Goal: Navigation & Orientation: Find specific page/section

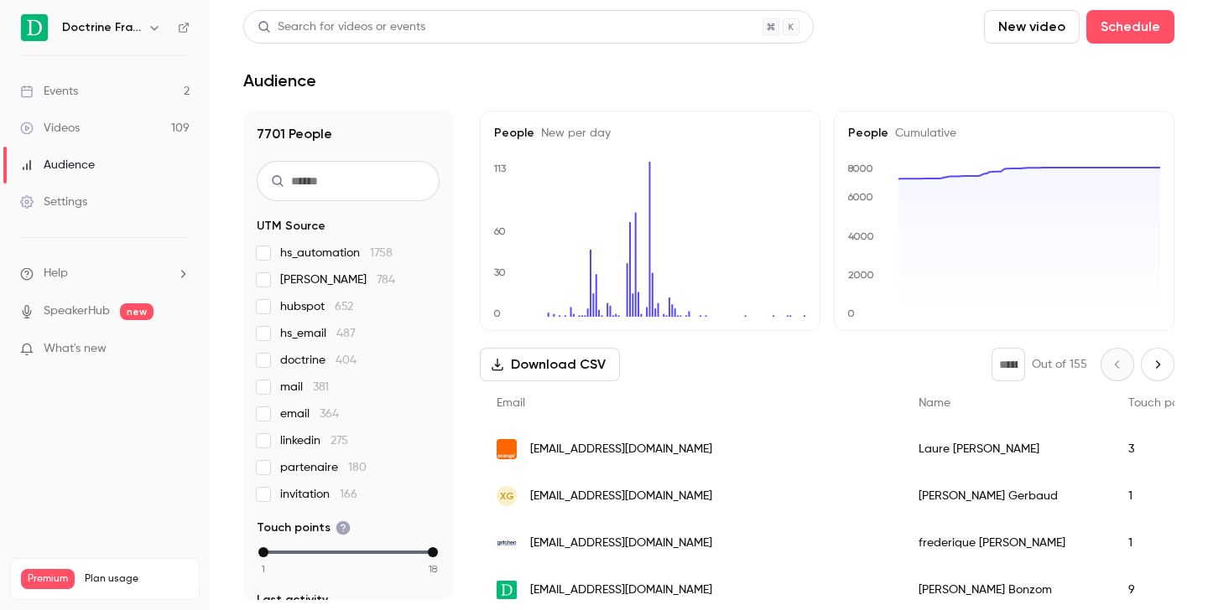
click at [152, 23] on icon "button" at bounding box center [154, 27] width 13 height 13
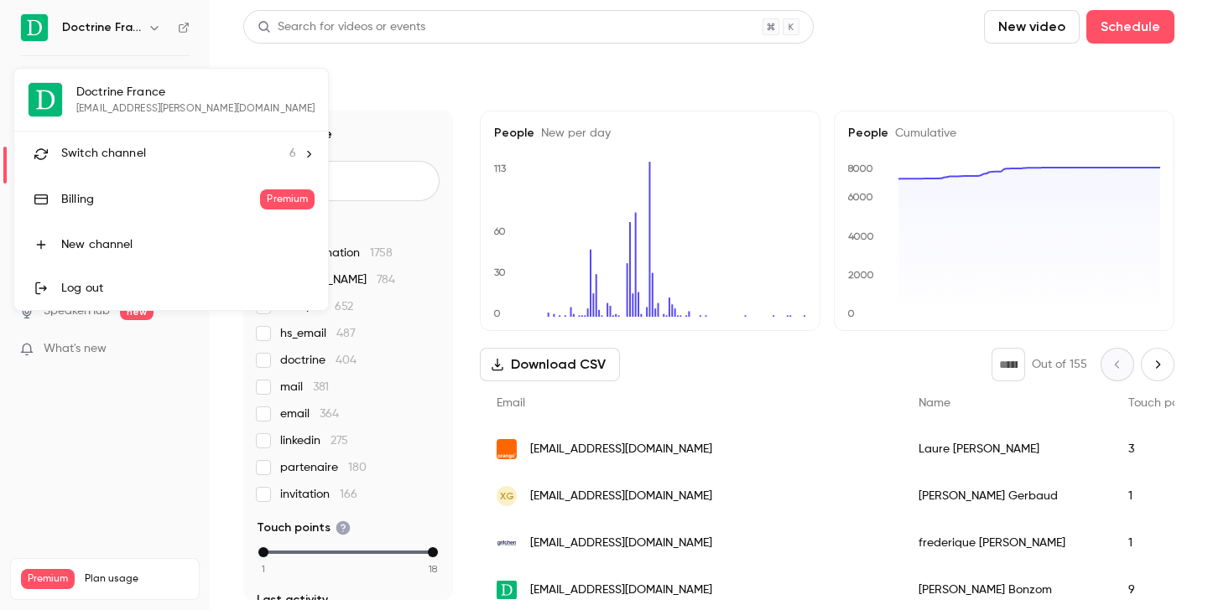
click at [158, 148] on div "Switch channel 6" at bounding box center [178, 154] width 235 height 18
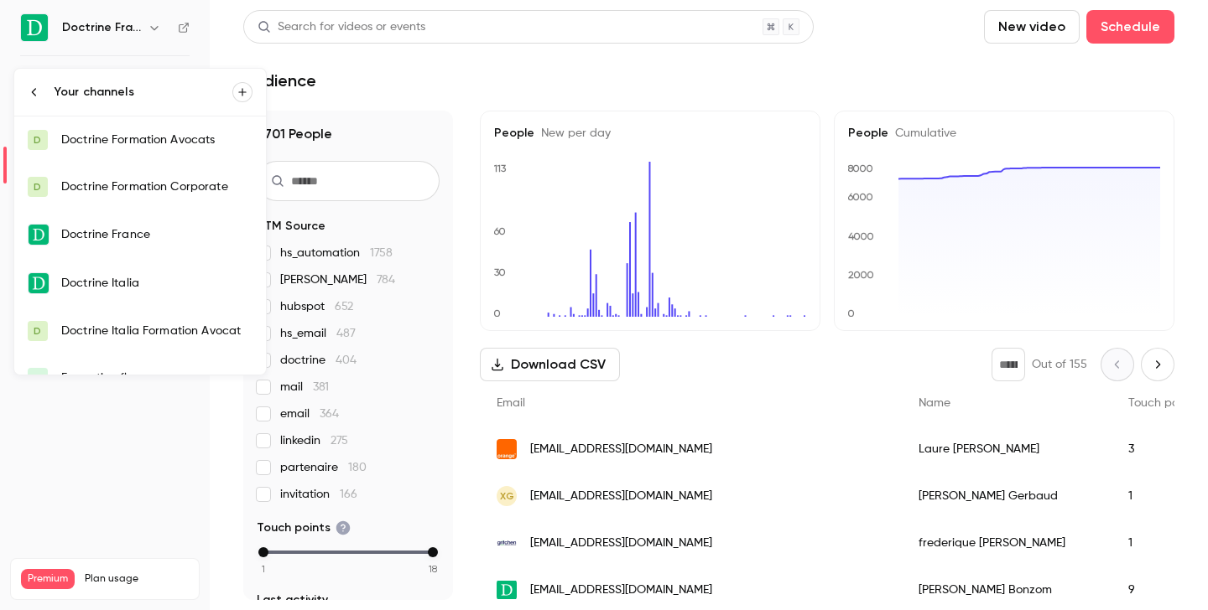
scroll to position [27, 0]
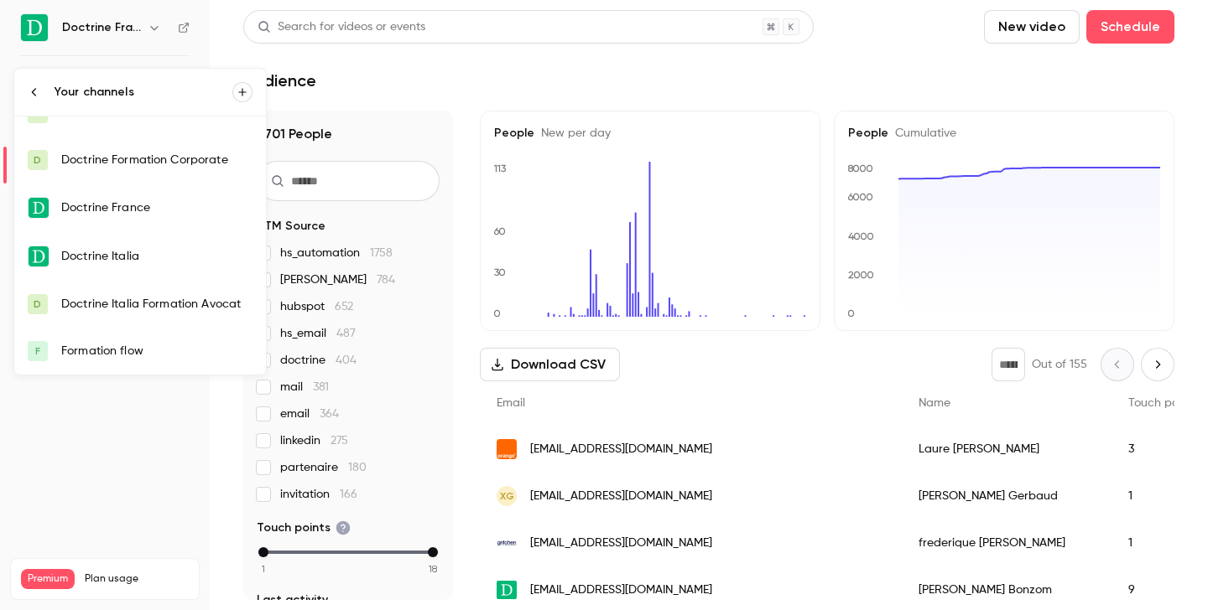
click at [126, 351] on div "Formation flow" at bounding box center [156, 351] width 191 height 17
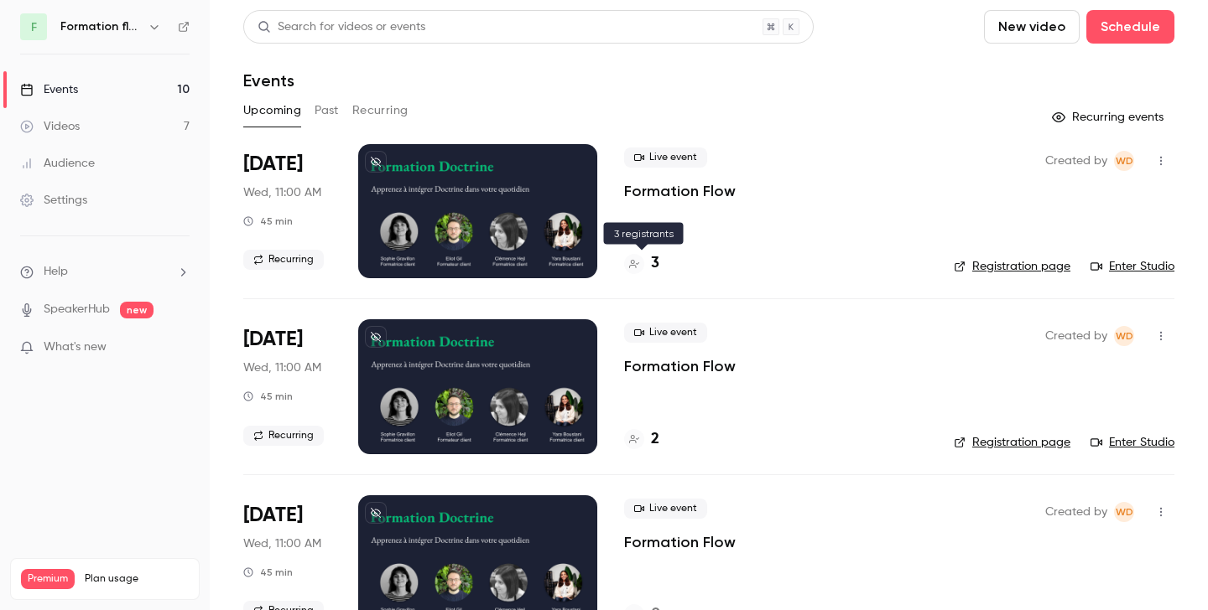
click at [651, 267] on h4 "3" at bounding box center [655, 263] width 8 height 23
click at [154, 23] on icon "button" at bounding box center [154, 26] width 13 height 13
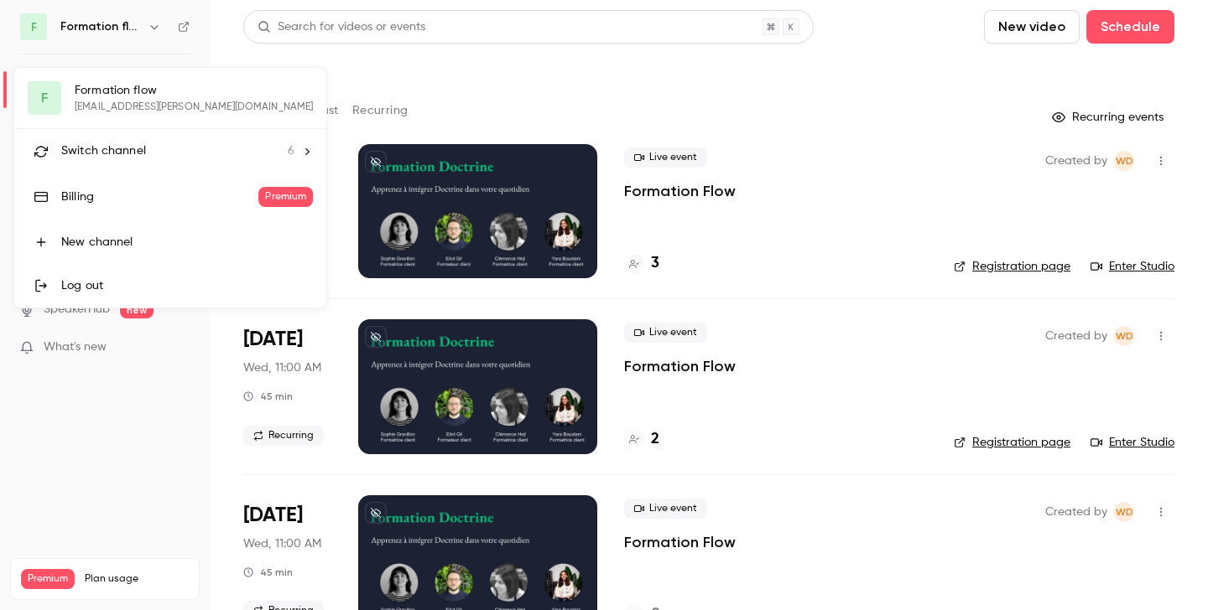
click at [155, 154] on div "Switch channel 6" at bounding box center [177, 152] width 233 height 18
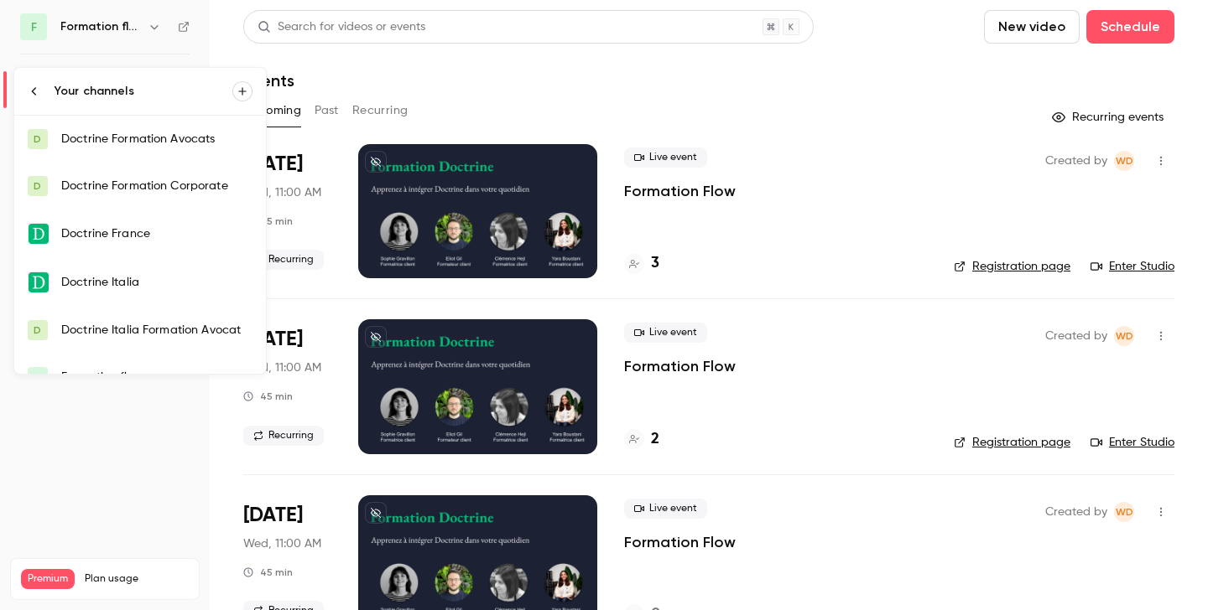
click at [166, 188] on div "Doctrine Formation Corporate" at bounding box center [156, 186] width 191 height 17
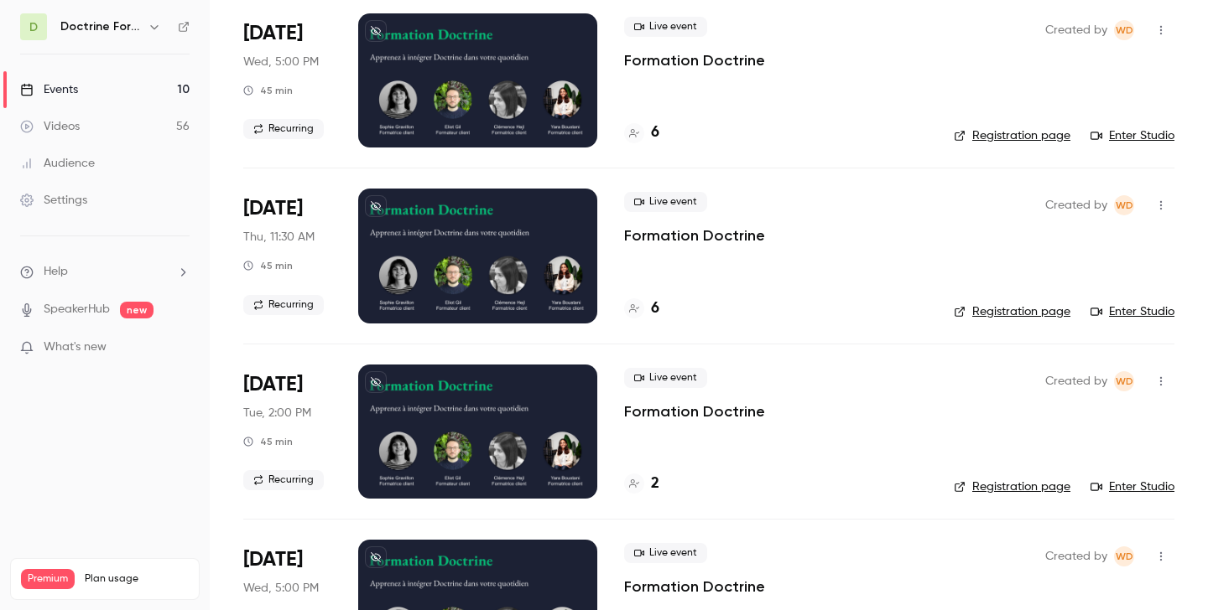
scroll to position [132, 0]
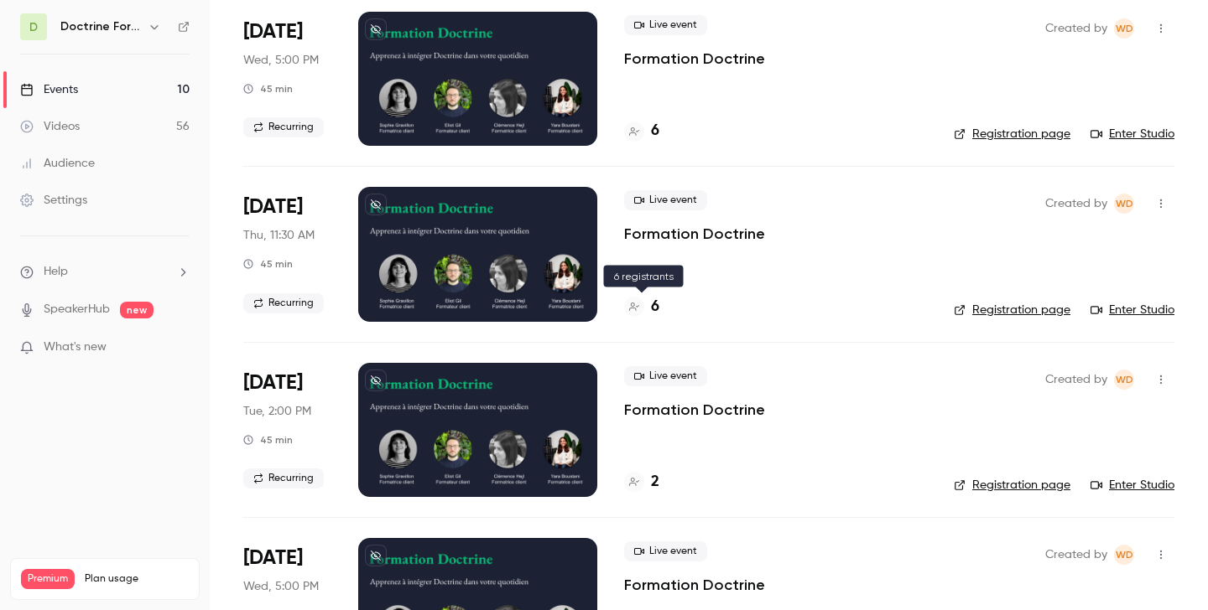
click at [648, 303] on div "6" at bounding box center [641, 307] width 35 height 23
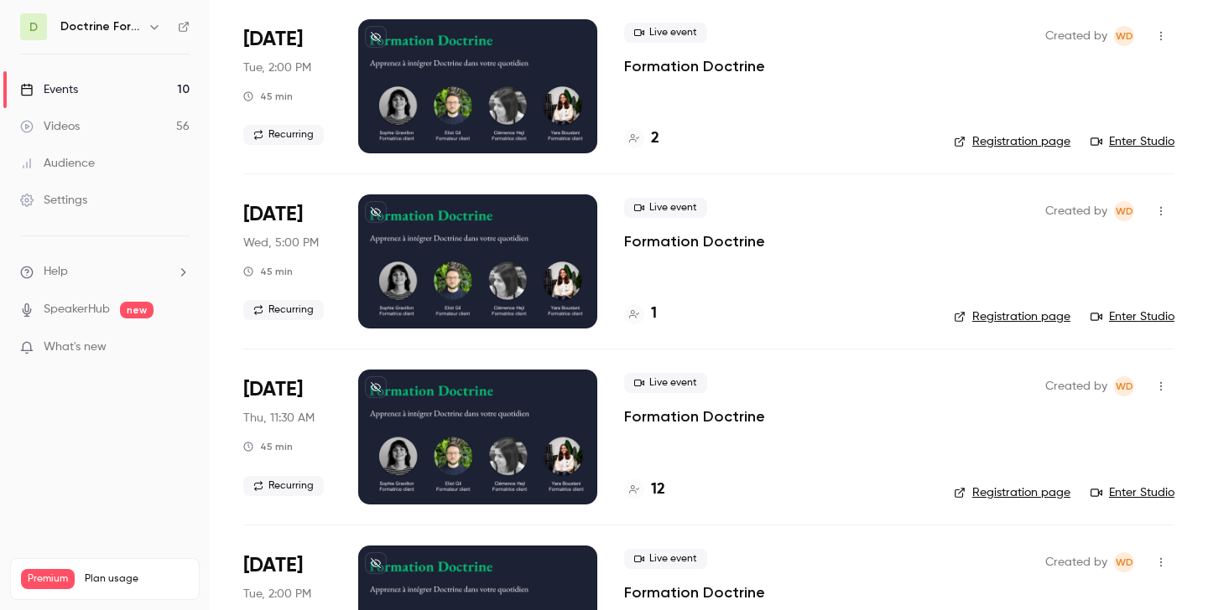
scroll to position [1114, 0]
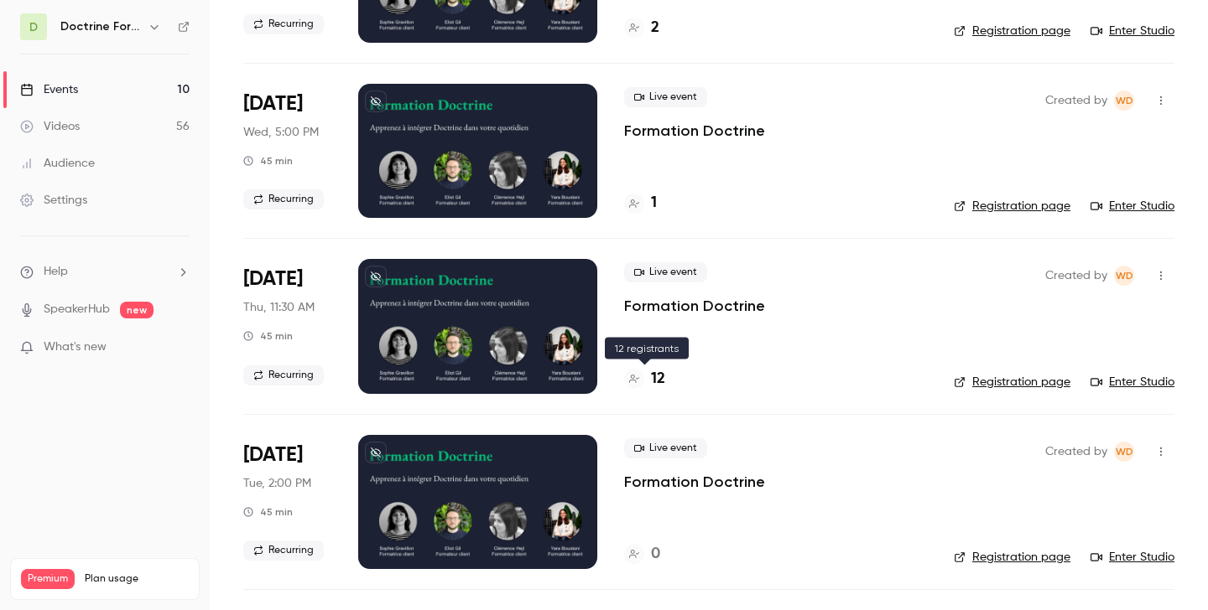
click at [657, 382] on h4 "12" at bounding box center [658, 379] width 14 height 23
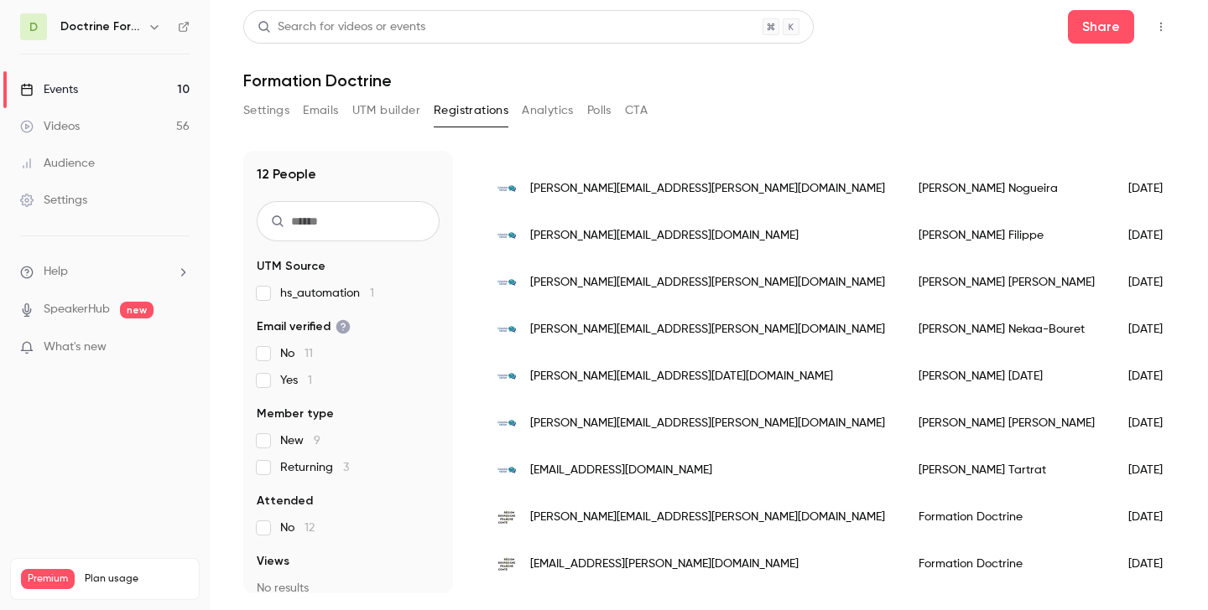
scroll to position [281, 0]
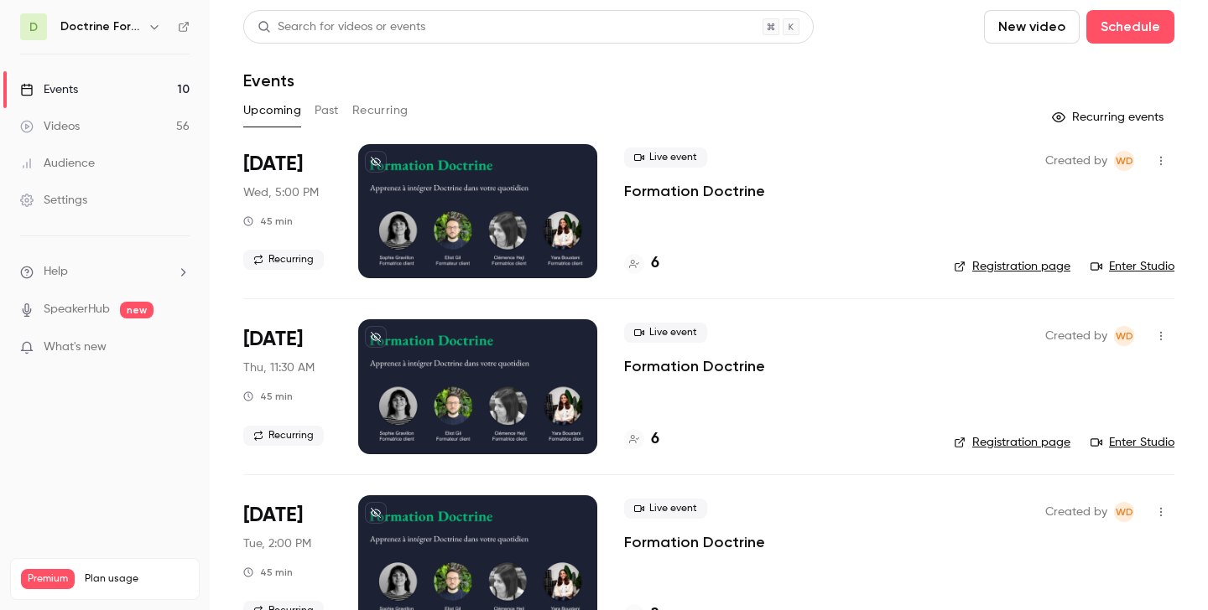
click at [159, 31] on icon "button" at bounding box center [154, 26] width 13 height 13
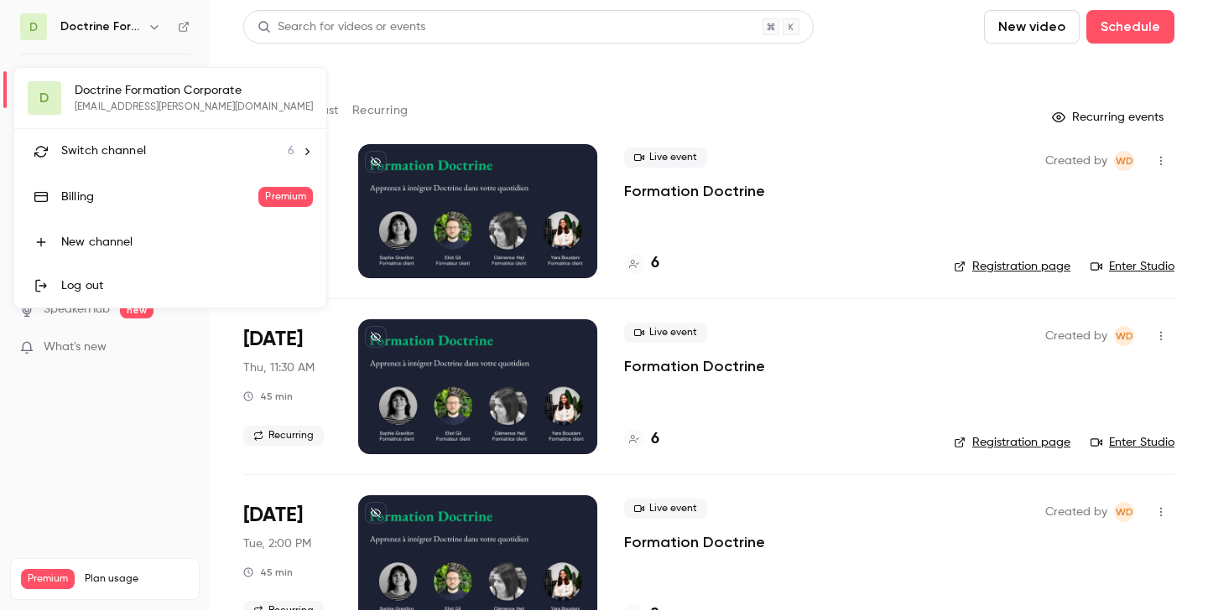
click at [144, 143] on div "Switch channel 6" at bounding box center [177, 152] width 233 height 18
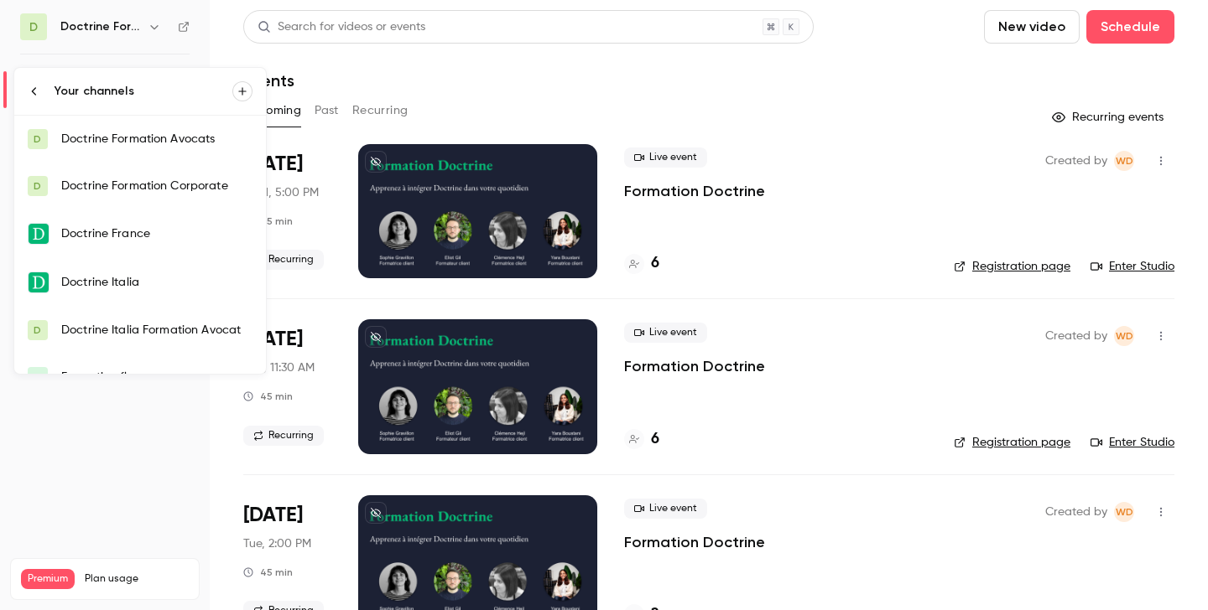
click at [187, 145] on div "Doctrine Formation Avocats" at bounding box center [156, 139] width 191 height 17
